Goal: Task Accomplishment & Management: Use online tool/utility

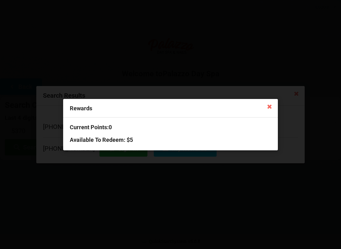
click at [263, 75] on div "Rewards Current Points: 0 Available To Redeem : $5" at bounding box center [170, 124] width 341 height 249
click at [272, 109] on icon at bounding box center [269, 106] width 10 height 10
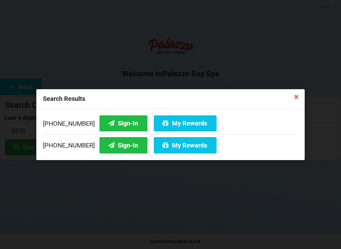
click at [183, 126] on button "My Rewards" at bounding box center [185, 123] width 63 height 16
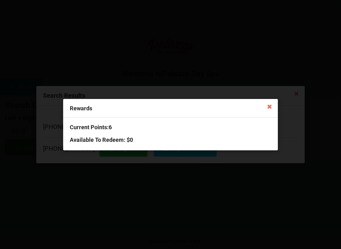
click at [269, 109] on icon at bounding box center [269, 106] width 10 height 10
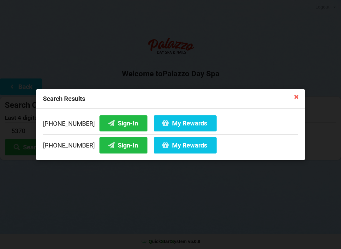
click at [185, 144] on button "My Rewards" at bounding box center [185, 145] width 63 height 16
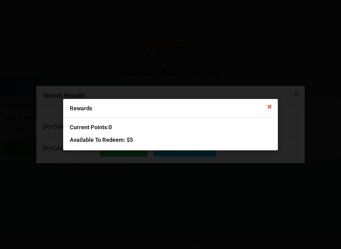
click at [273, 107] on icon at bounding box center [269, 106] width 10 height 10
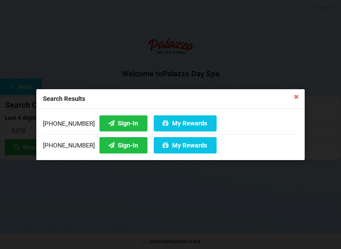
click at [180, 123] on button "My Rewards" at bounding box center [185, 123] width 63 height 16
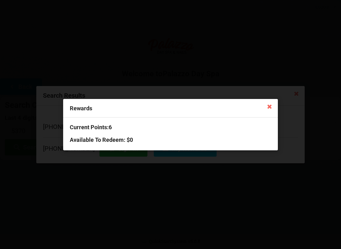
click at [272, 107] on icon at bounding box center [269, 106] width 10 height 10
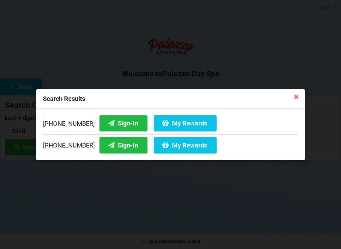
click at [310, 64] on div "Search Results [PHONE_NUMBER] Sign-In My Rewards [PHONE_NUMBER] Sign-In My Rewa…" at bounding box center [170, 124] width 341 height 249
click at [298, 99] on icon at bounding box center [296, 96] width 10 height 10
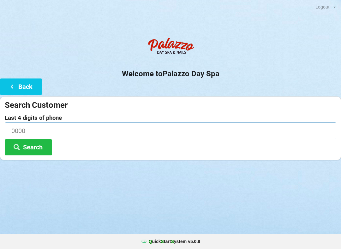
click at [110, 134] on input at bounding box center [170, 130] width 331 height 17
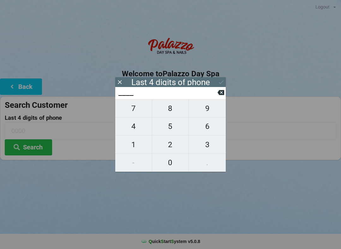
click at [211, 128] on span "6" at bounding box center [207, 126] width 37 height 13
type input "6___"
click at [208, 107] on span "9" at bounding box center [207, 108] width 37 height 13
type input "69__"
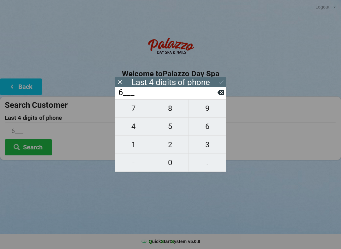
type input "69__"
click at [208, 147] on span "3" at bounding box center [207, 144] width 37 height 13
type input "693_"
click at [128, 144] on span "1" at bounding box center [133, 144] width 37 height 13
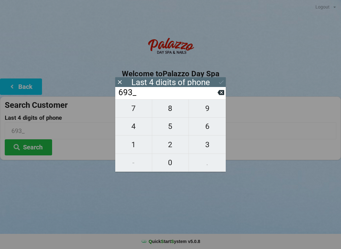
type input "6931"
click at [223, 80] on icon at bounding box center [221, 82] width 7 height 7
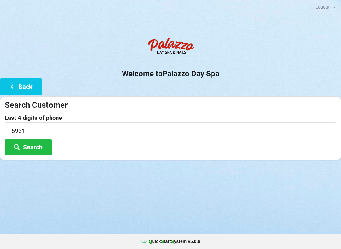
click at [42, 147] on button "Search" at bounding box center [28, 147] width 47 height 16
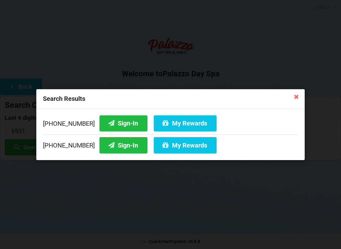
click at [188, 149] on button "My Rewards" at bounding box center [185, 145] width 63 height 16
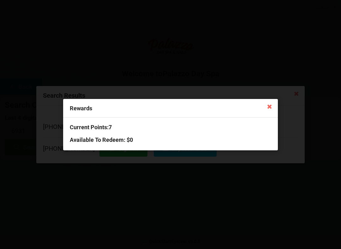
click at [224, 78] on div "Rewards Current Points: 7 Available To Redeem : $0" at bounding box center [170, 124] width 341 height 249
click at [274, 108] on icon at bounding box center [269, 106] width 10 height 10
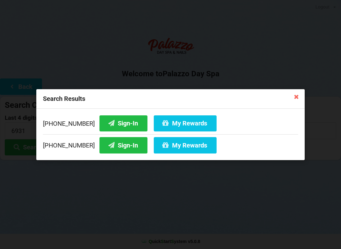
click at [192, 125] on button "My Rewards" at bounding box center [185, 123] width 63 height 16
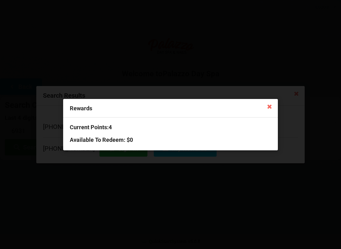
click at [252, 82] on div "Rewards Current Points: 4 Available To Redeem : $0" at bounding box center [170, 124] width 341 height 249
click at [269, 109] on icon at bounding box center [269, 106] width 10 height 10
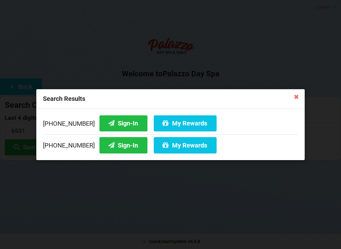
click at [118, 148] on button "Sign-In" at bounding box center [123, 145] width 48 height 16
